Goal: Subscribe to service/newsletter

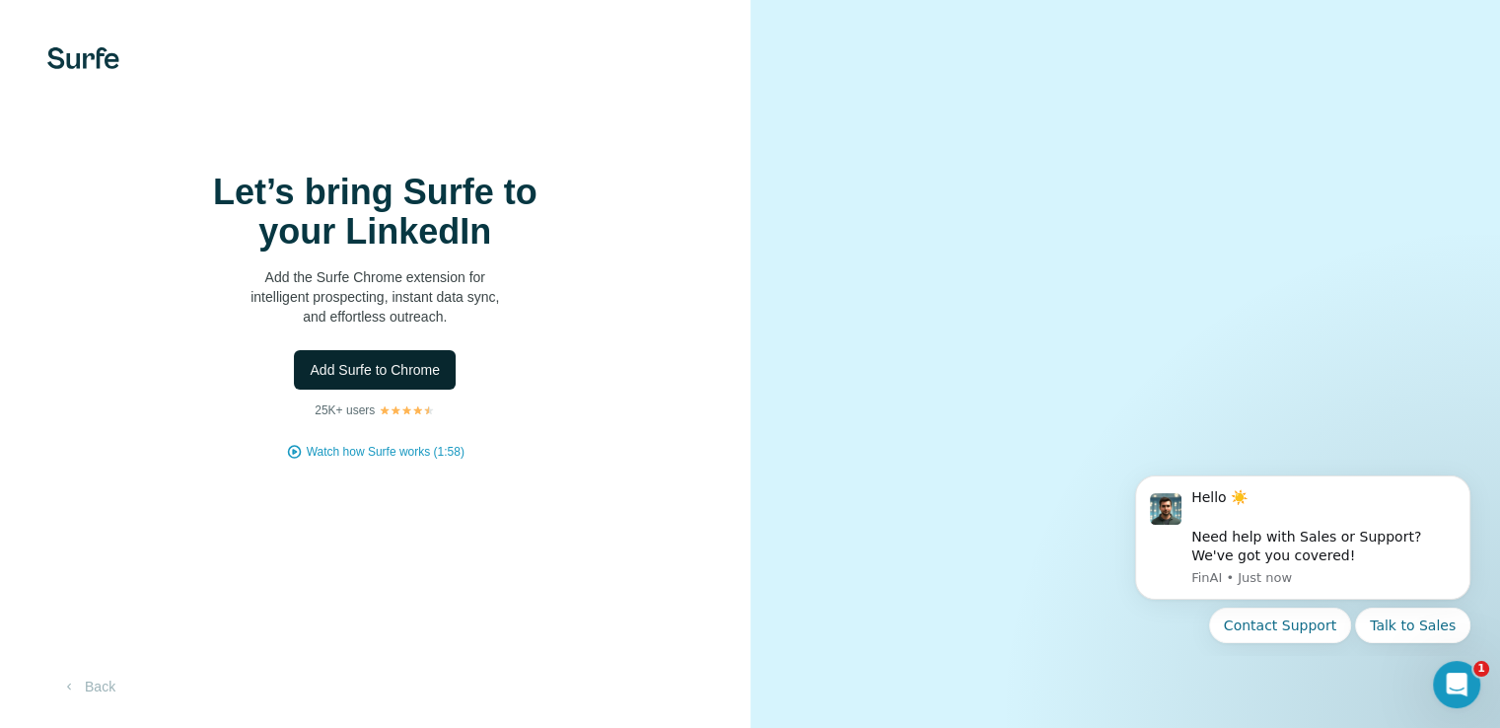
click at [398, 380] on span "Add Surfe to Chrome" at bounding box center [375, 370] width 130 height 20
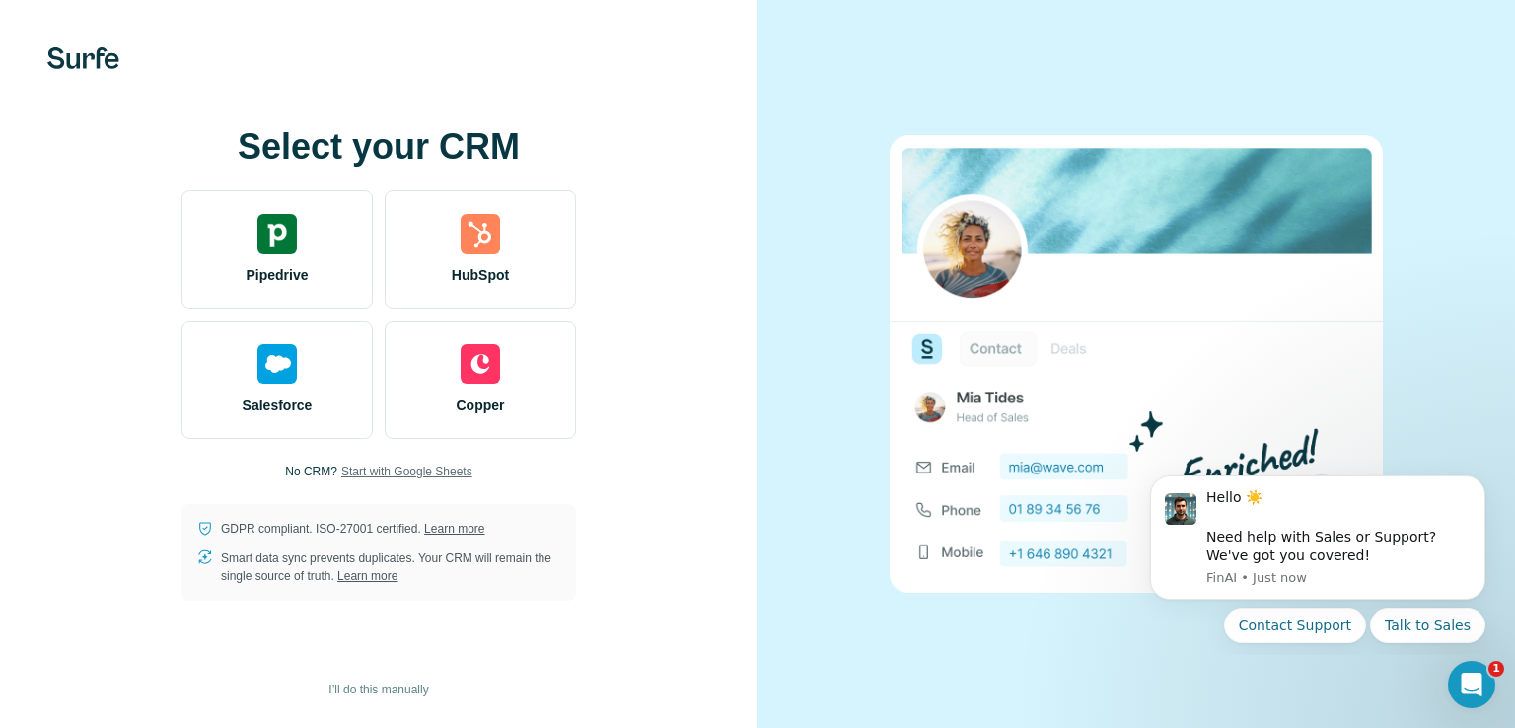
click at [399, 469] on span "Start with Google Sheets" at bounding box center [406, 472] width 131 height 18
